Goal: Information Seeking & Learning: Learn about a topic

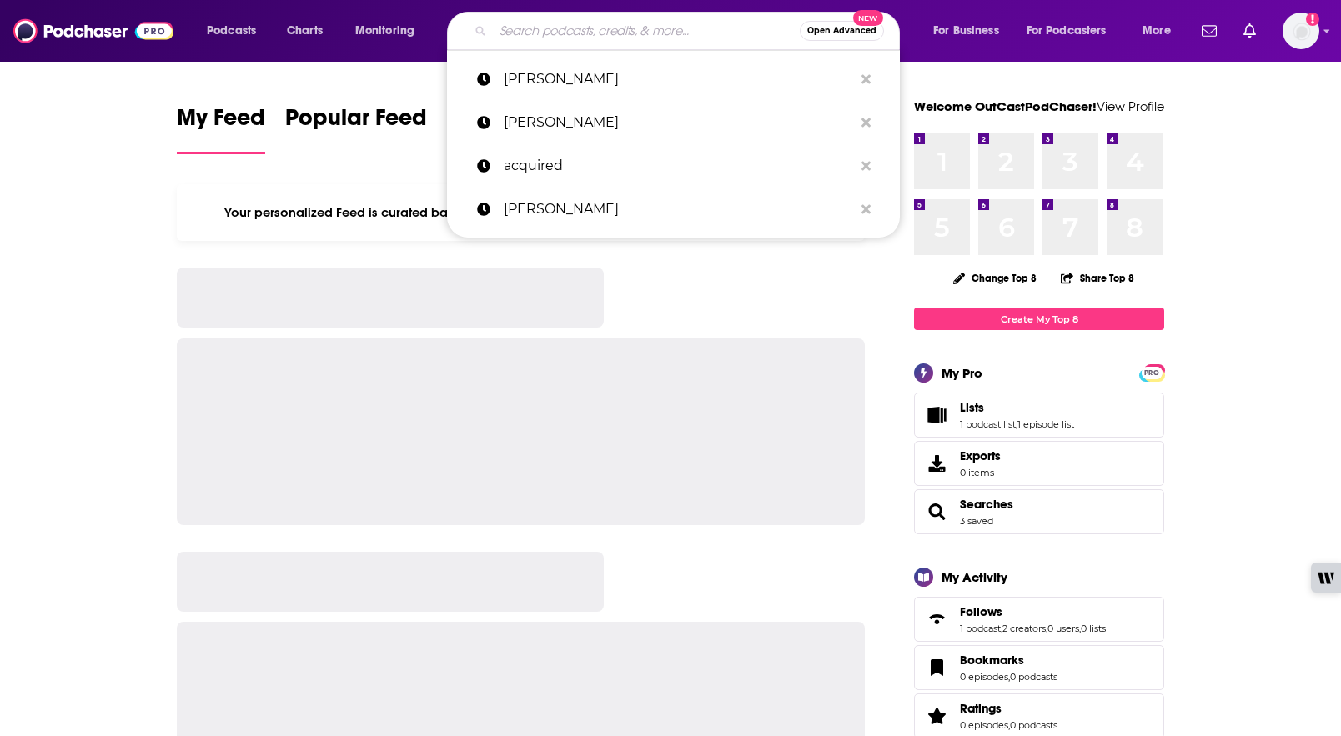
click at [567, 34] on input "Search podcasts, credits, & more..." at bounding box center [646, 31] width 307 height 27
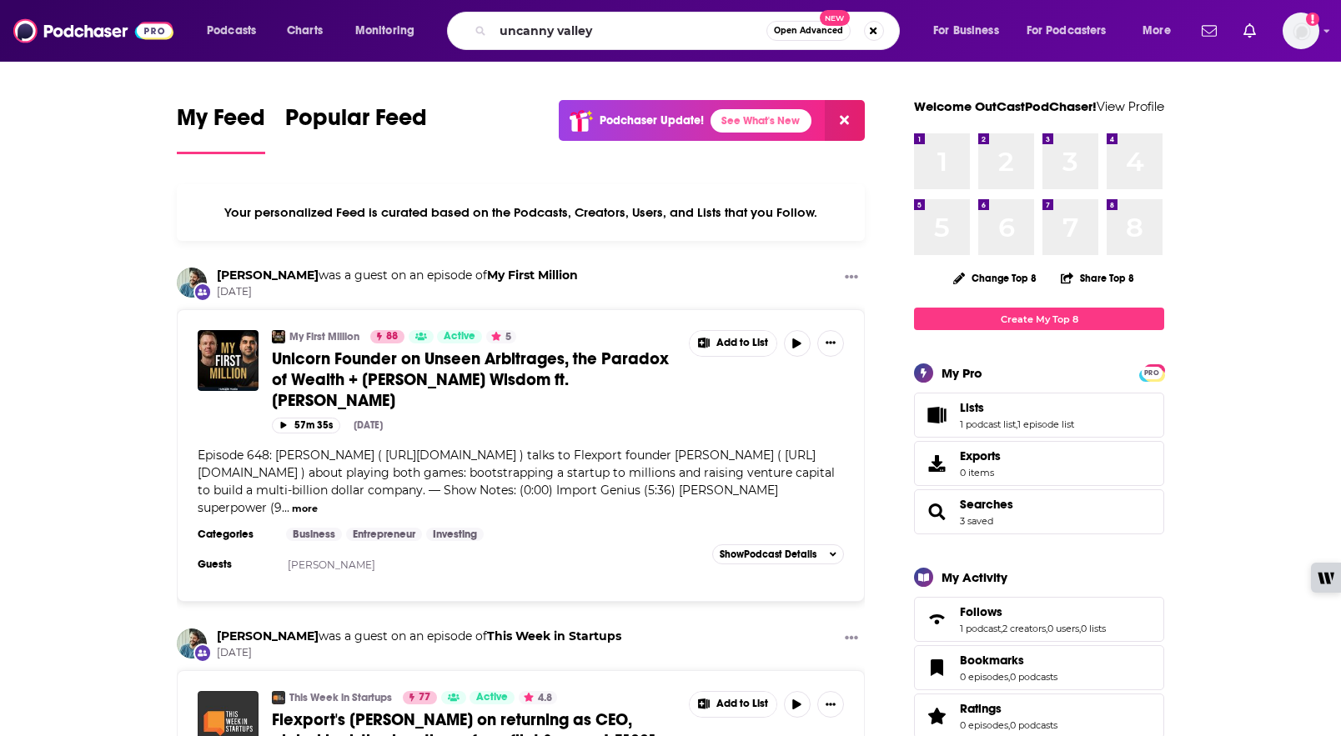
type input "uncanny valley"
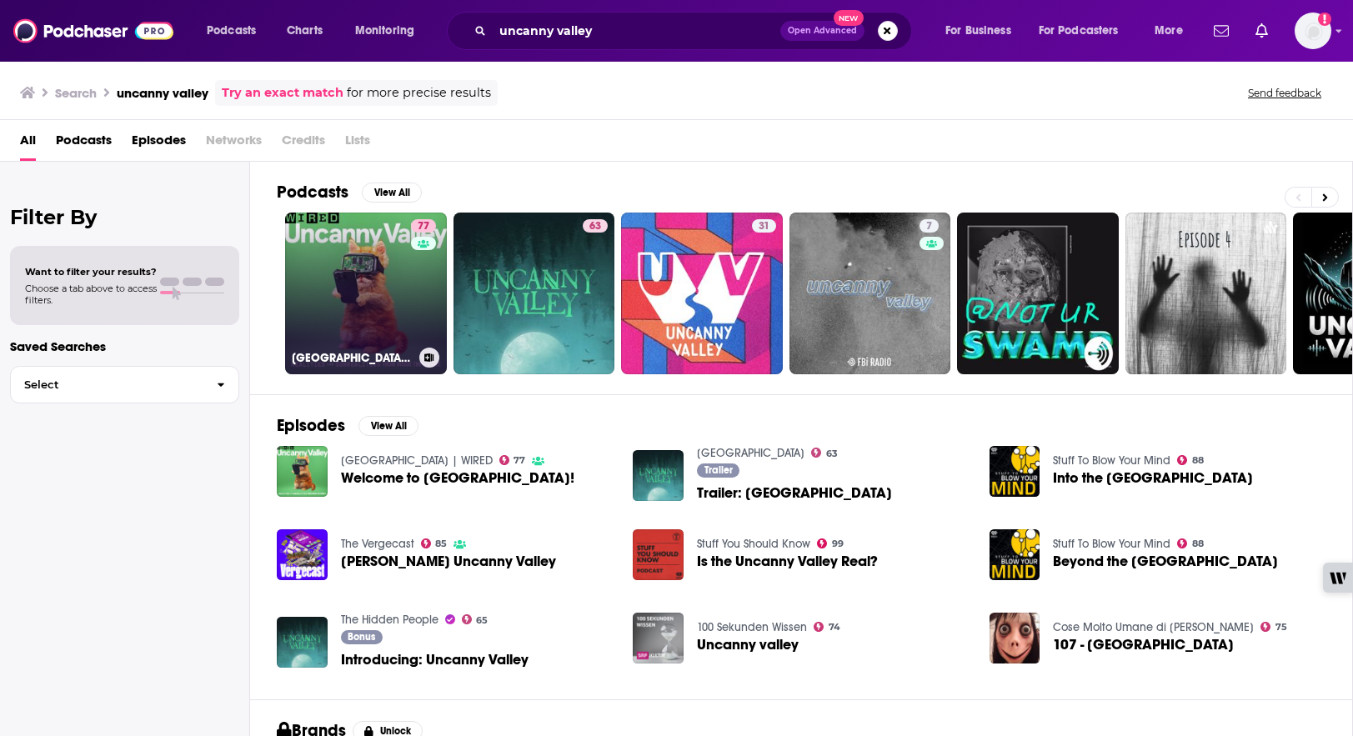
click at [366, 263] on link "77 [GEOGRAPHIC_DATA] | WIRED" at bounding box center [366, 294] width 162 height 162
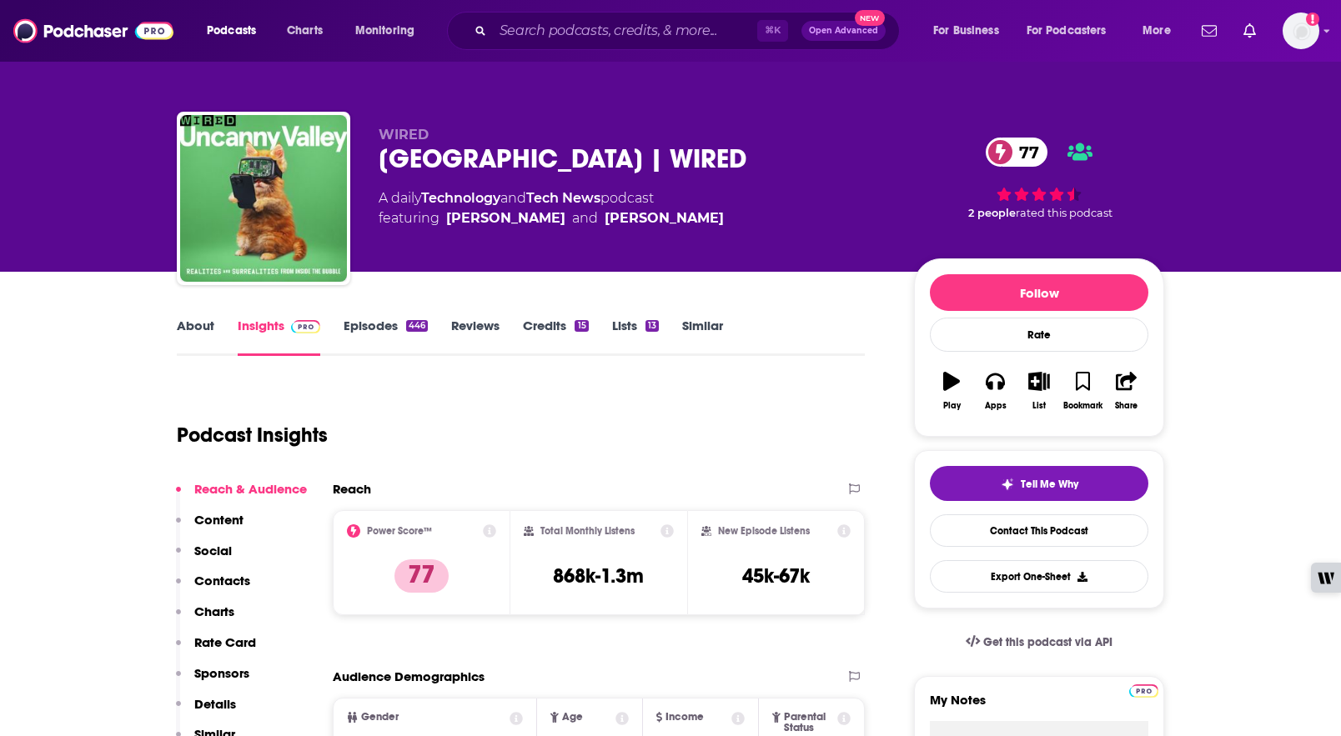
click at [194, 329] on link "About" at bounding box center [196, 337] width 38 height 38
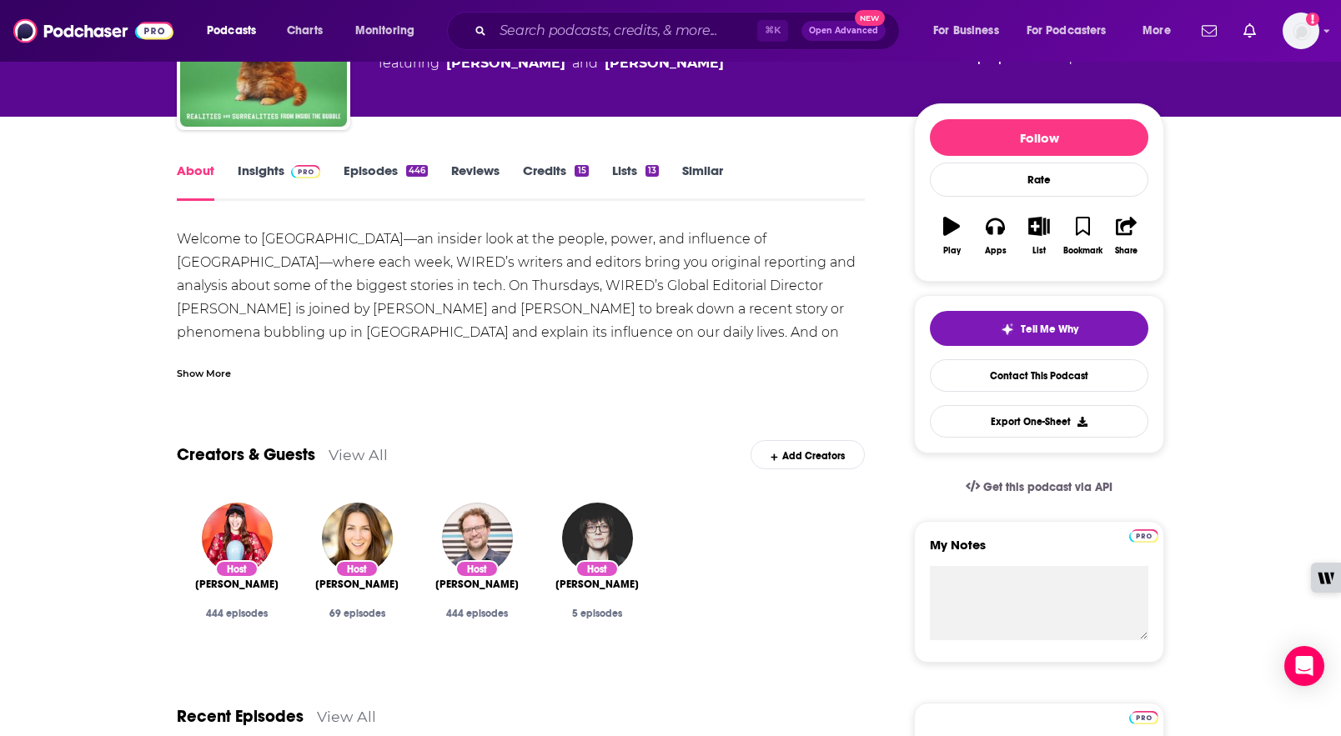
scroll to position [156, 0]
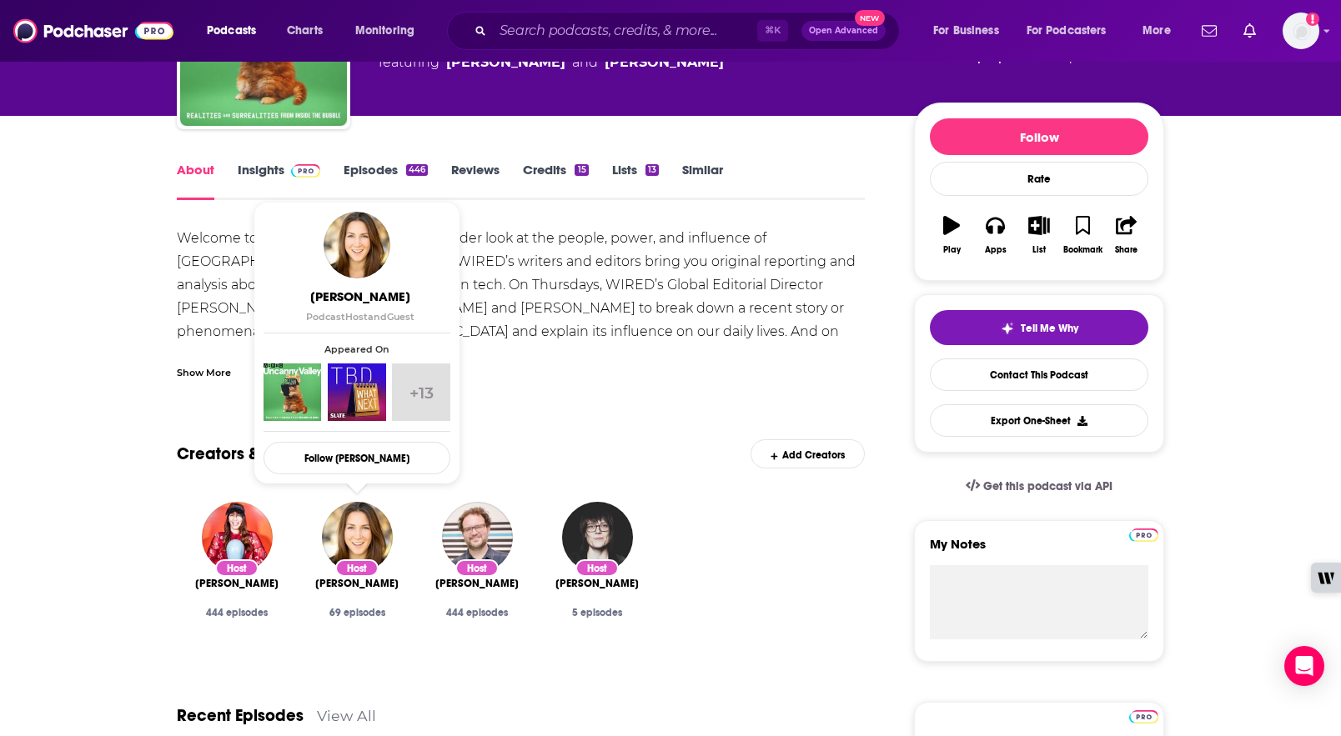
click at [261, 166] on link "Insights" at bounding box center [279, 181] width 83 height 38
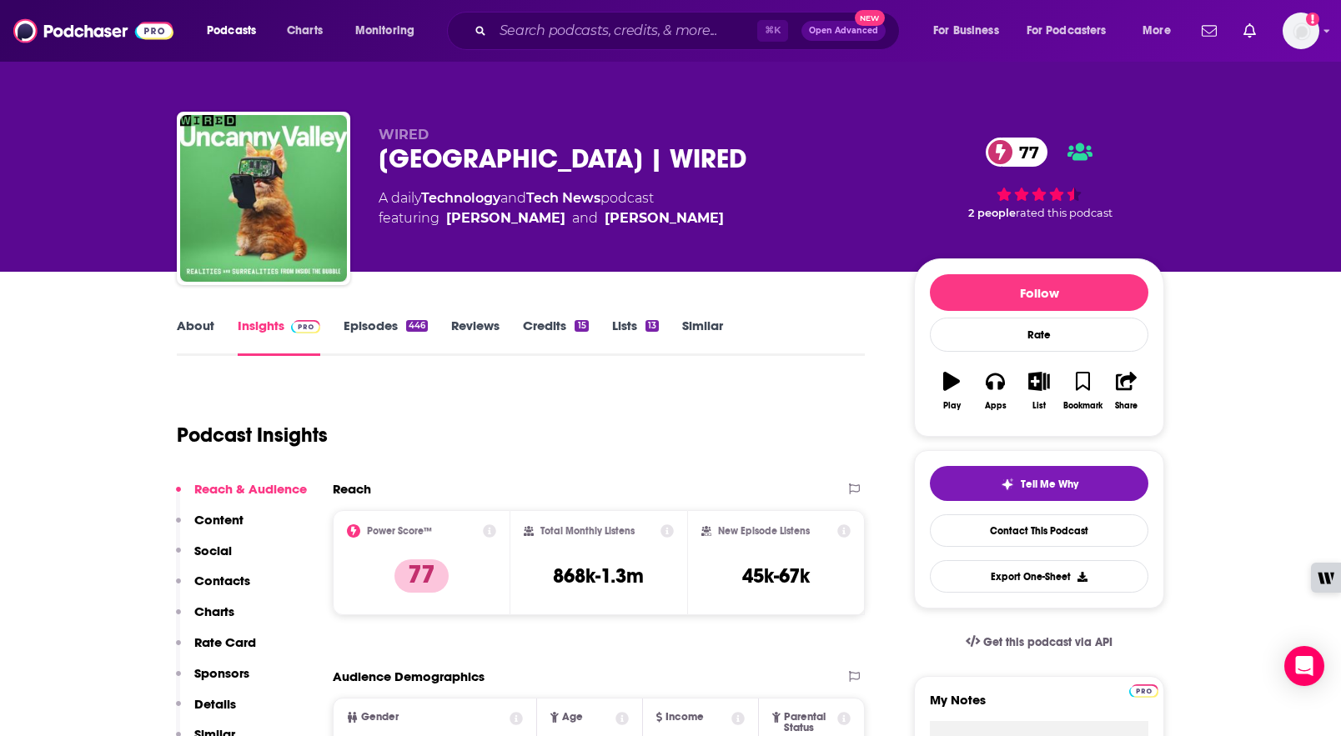
click at [213, 328] on link "About" at bounding box center [196, 337] width 38 height 38
